Goal: Task Accomplishment & Management: Complete application form

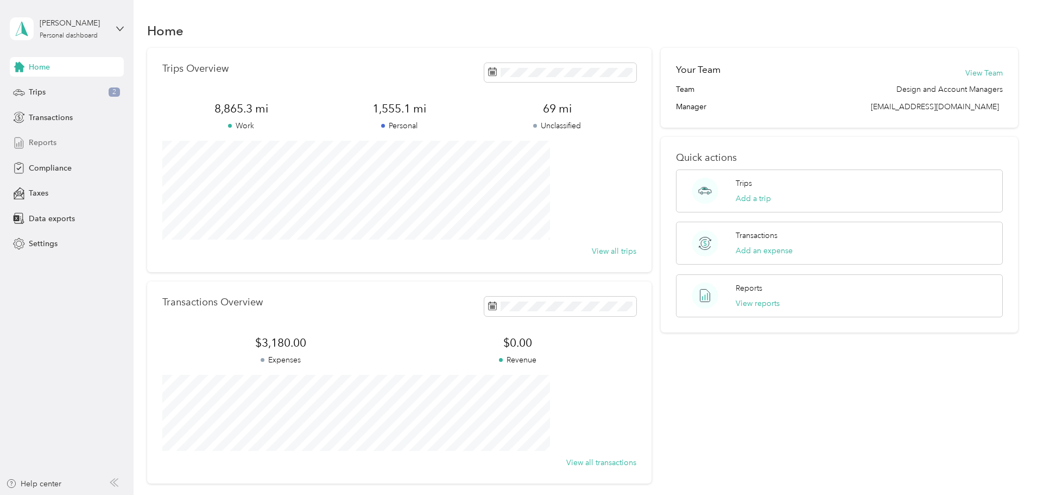
click at [27, 145] on div "Reports" at bounding box center [67, 143] width 114 height 20
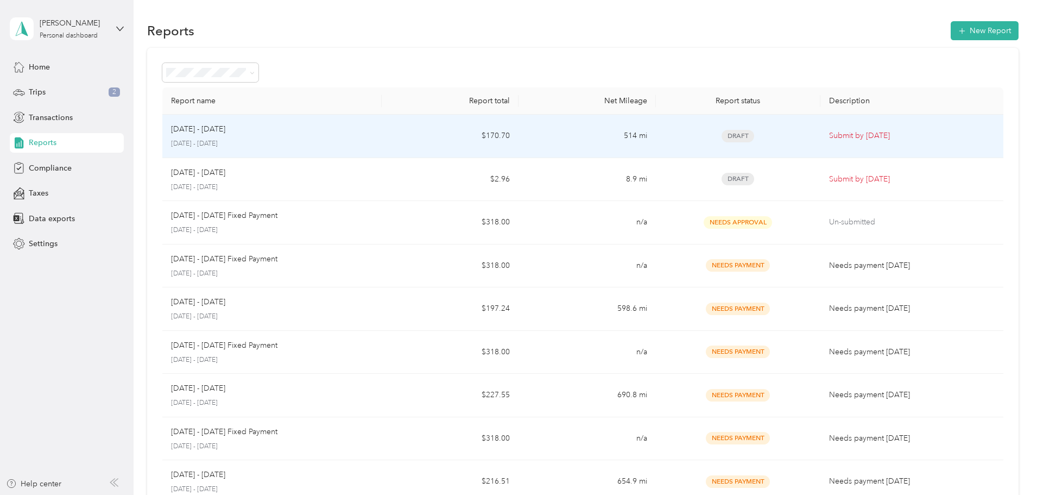
click at [352, 139] on p "[DATE] - [DATE]" at bounding box center [272, 144] width 202 height 10
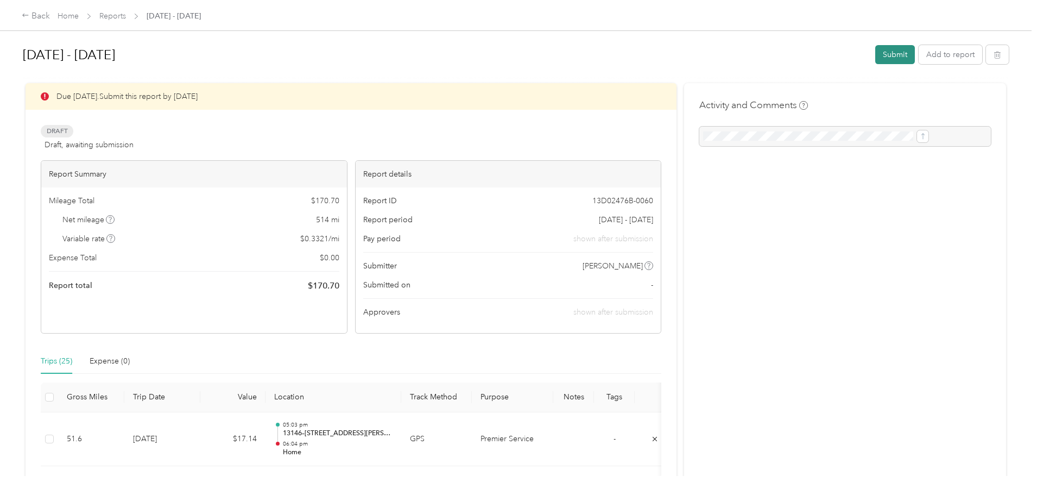
click at [875, 58] on button "Submit" at bounding box center [895, 54] width 40 height 19
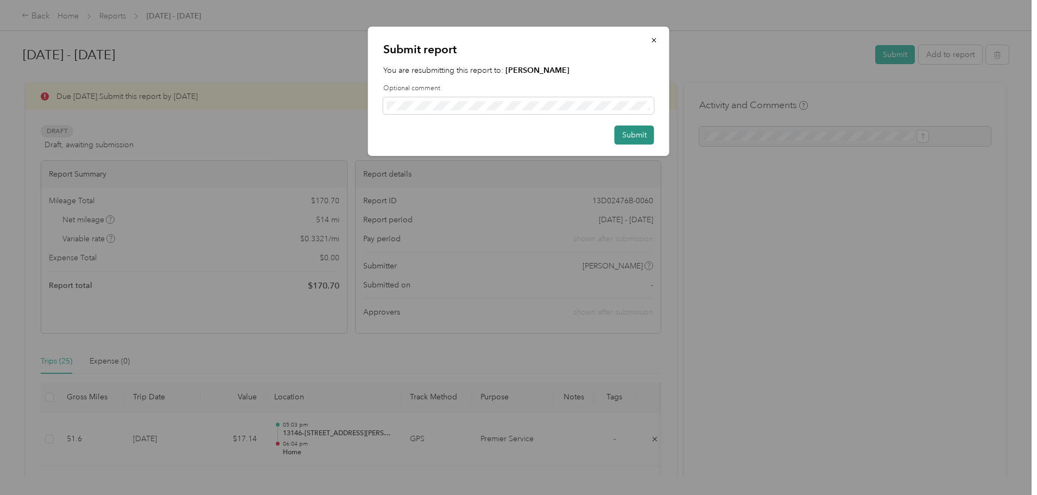
click at [635, 140] on button "Submit" at bounding box center [635, 134] width 40 height 19
